Goal: Transaction & Acquisition: Download file/media

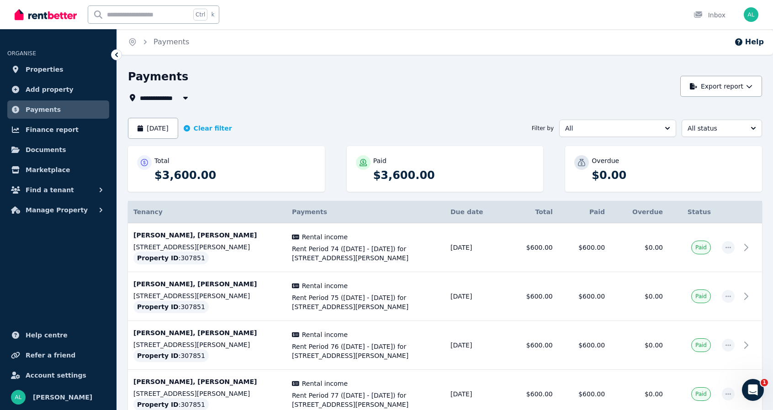
click at [186, 98] on icon "button" at bounding box center [185, 98] width 5 height 3
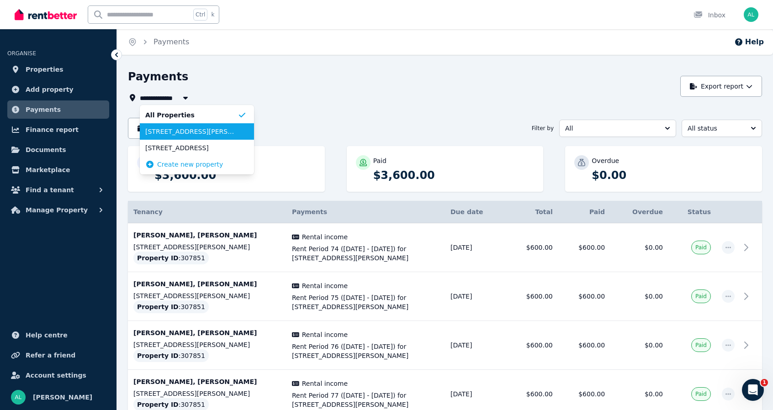
click at [218, 136] on span "[STREET_ADDRESS][PERSON_NAME]" at bounding box center [191, 131] width 92 height 9
type input "**********"
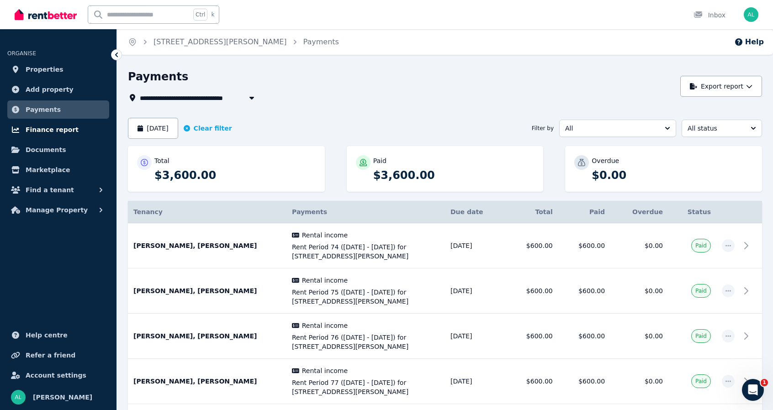
click at [56, 131] on span "Finance report" at bounding box center [52, 129] width 53 height 11
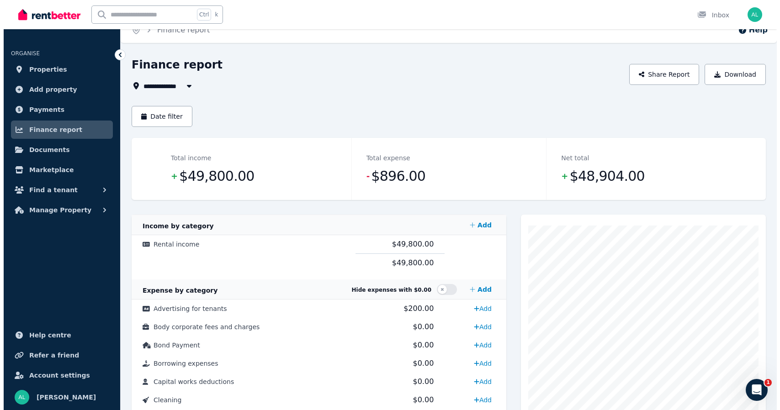
scroll to position [11, 0]
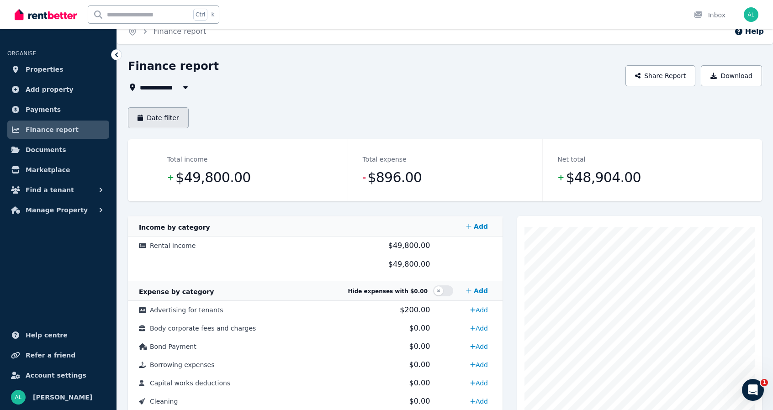
click at [162, 116] on button "Date filter" at bounding box center [158, 117] width 61 height 21
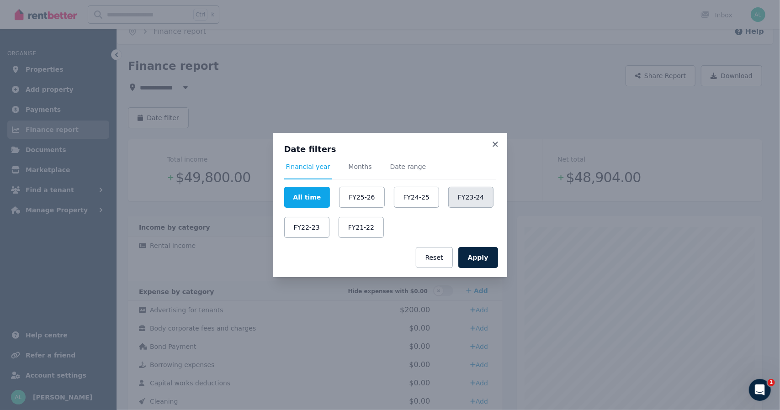
click at [465, 196] on button "FY23-24" at bounding box center [470, 197] width 45 height 21
click at [481, 260] on button "Apply" at bounding box center [478, 257] width 40 height 21
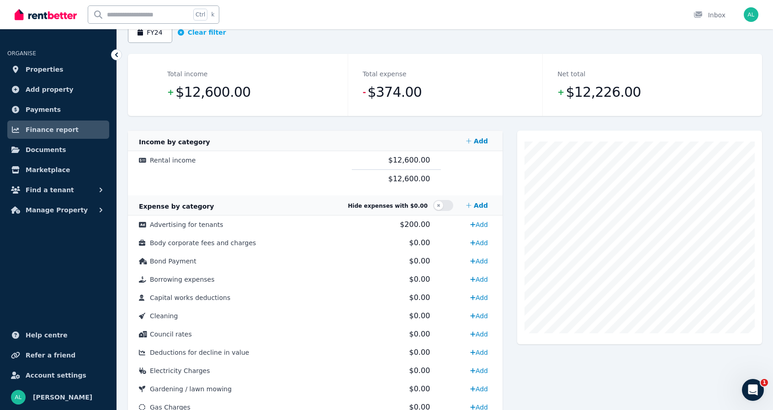
scroll to position [94, 0]
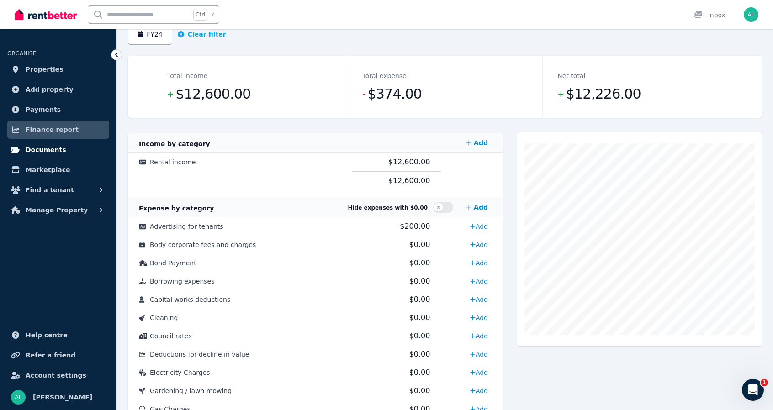
click at [42, 150] on span "Documents" at bounding box center [46, 149] width 41 height 11
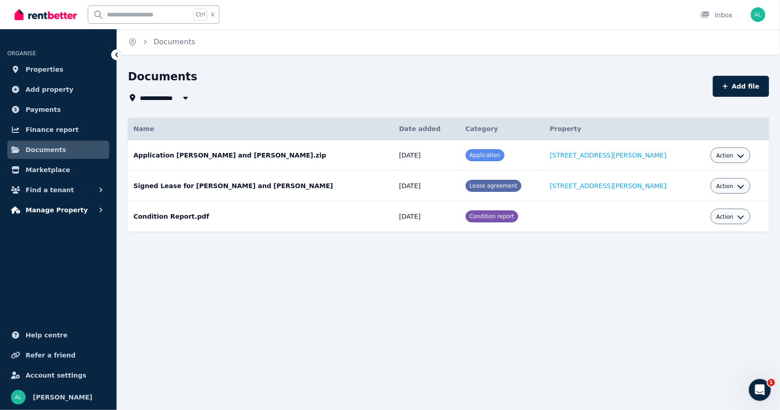
click at [65, 216] on button "Manage Property" at bounding box center [58, 210] width 102 height 18
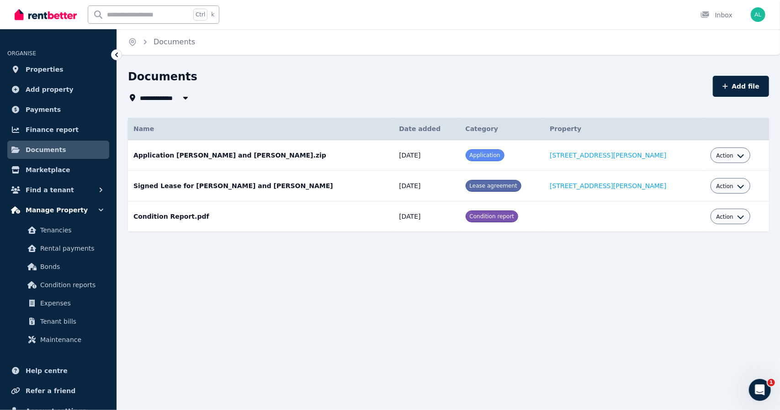
click at [75, 208] on span "Manage Property" at bounding box center [57, 210] width 62 height 11
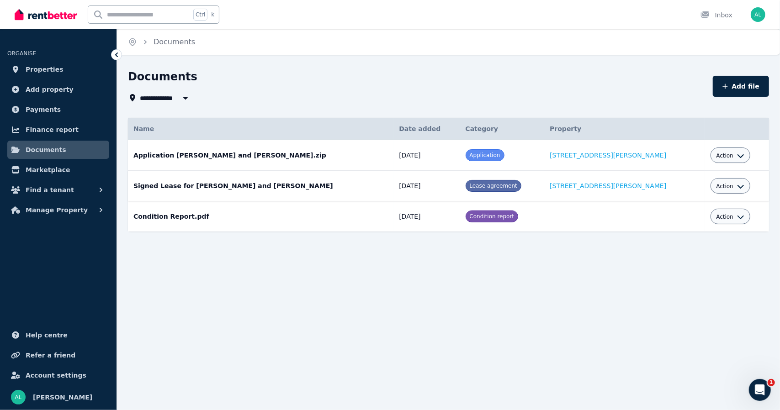
click at [737, 189] on icon "button" at bounding box center [740, 186] width 7 height 7
click at [687, 223] on link "View" at bounding box center [702, 223] width 88 height 16
click at [45, 111] on span "Payments" at bounding box center [43, 109] width 35 height 11
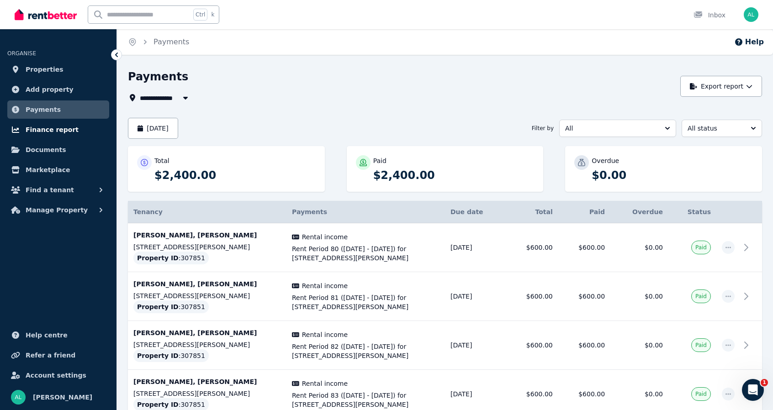
click at [53, 130] on span "Finance report" at bounding box center [52, 129] width 53 height 11
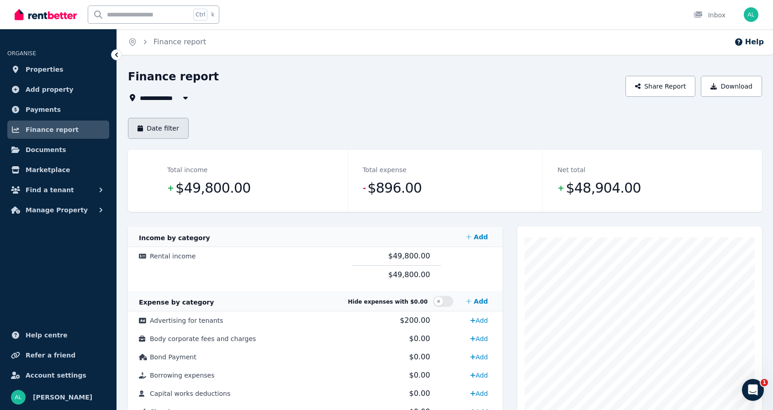
click at [167, 131] on button "Date filter" at bounding box center [158, 128] width 61 height 21
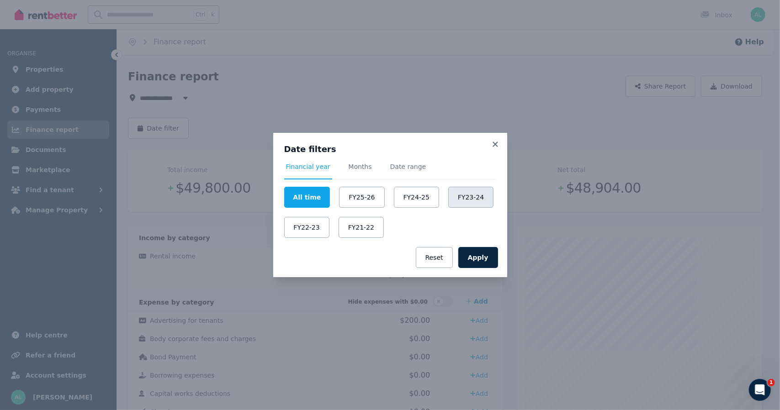
click at [459, 202] on button "FY23-24" at bounding box center [470, 197] width 45 height 21
click at [480, 264] on button "Apply" at bounding box center [478, 257] width 40 height 21
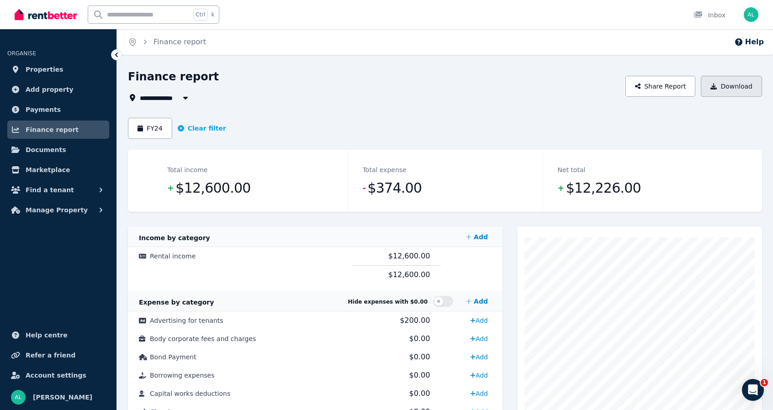
click at [734, 90] on button "Download" at bounding box center [731, 86] width 61 height 21
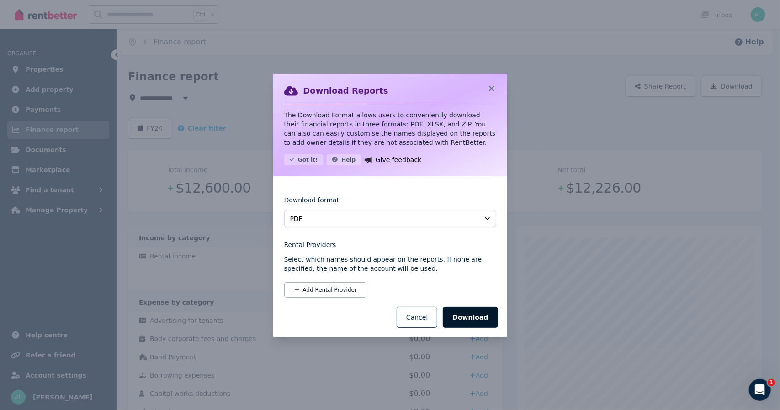
click at [483, 316] on button "Download" at bounding box center [470, 317] width 55 height 21
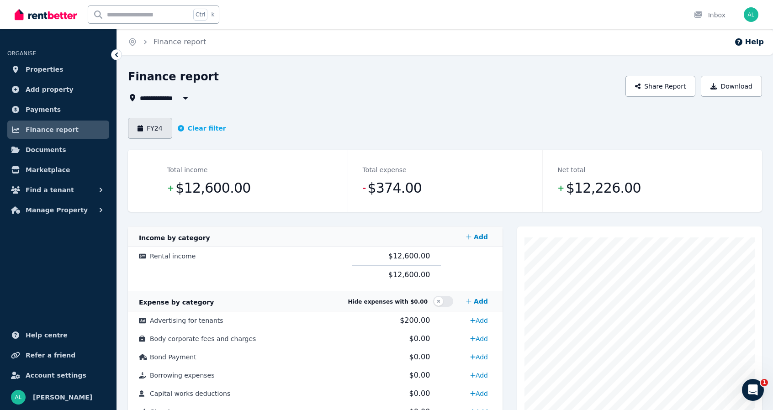
click at [158, 134] on button "FY24" at bounding box center [150, 128] width 44 height 21
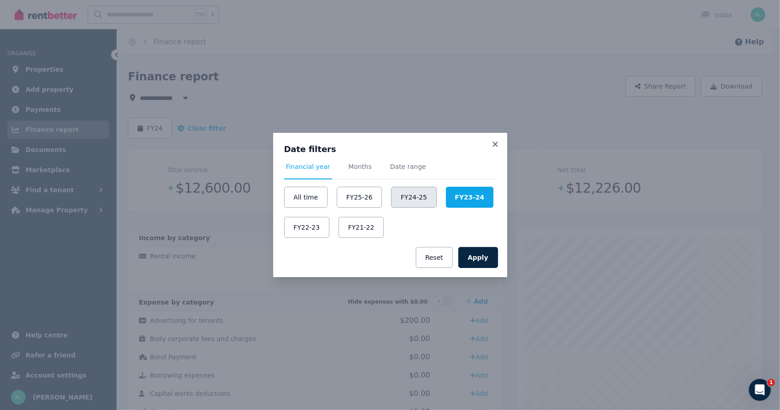
click at [406, 203] on button "FY24-25" at bounding box center [413, 197] width 45 height 21
click at [483, 264] on button "Apply" at bounding box center [478, 257] width 40 height 21
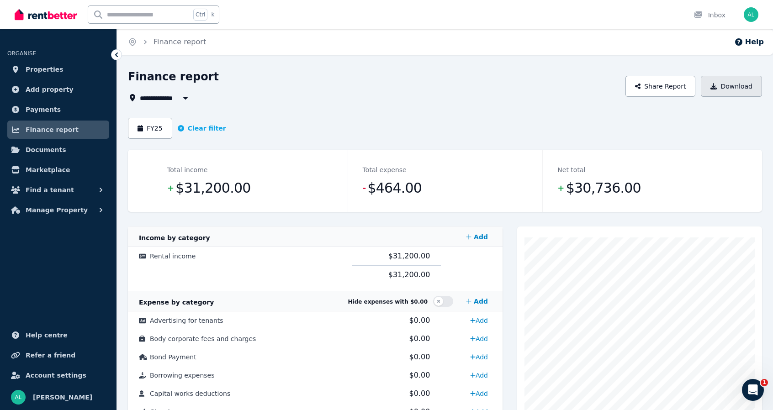
click at [734, 88] on button "Download" at bounding box center [731, 86] width 61 height 21
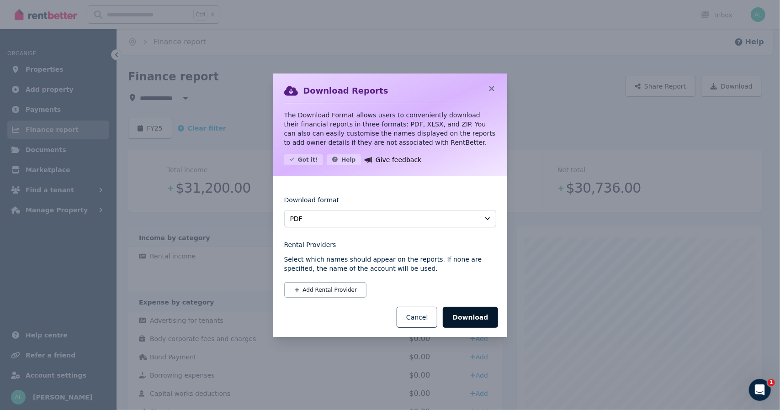
click at [471, 320] on button "Download" at bounding box center [470, 317] width 55 height 21
